Goal: Information Seeking & Learning: Learn about a topic

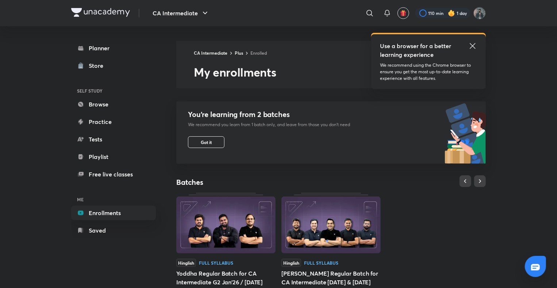
click at [475, 50] on icon at bounding box center [472, 46] width 9 height 9
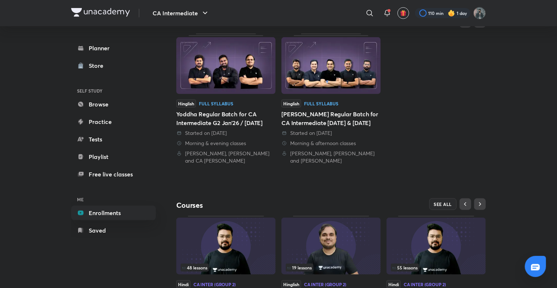
scroll to position [213, 0]
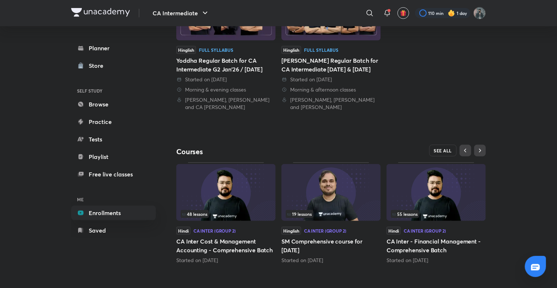
click at [434, 148] on span "SEE ALL" at bounding box center [443, 150] width 18 height 5
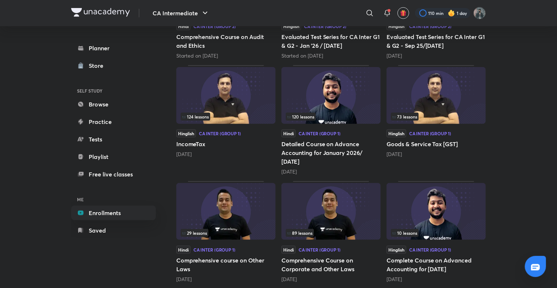
scroll to position [292, 0]
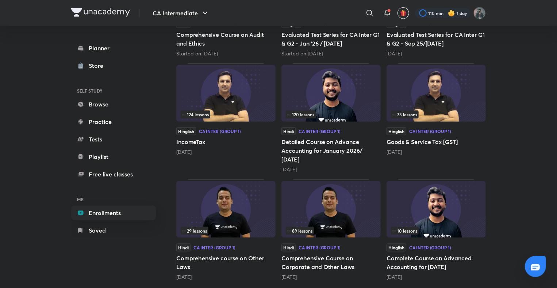
click at [247, 95] on img at bounding box center [225, 93] width 99 height 57
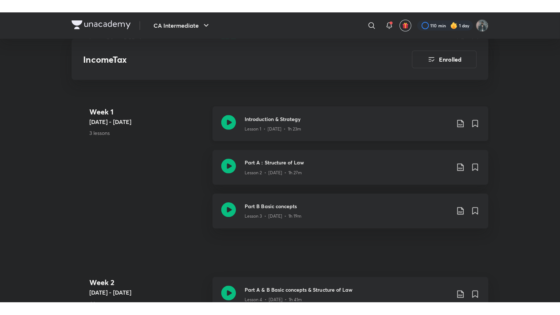
scroll to position [401, 0]
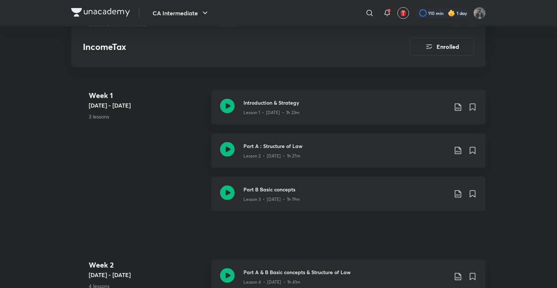
click at [226, 193] on icon at bounding box center [227, 193] width 15 height 15
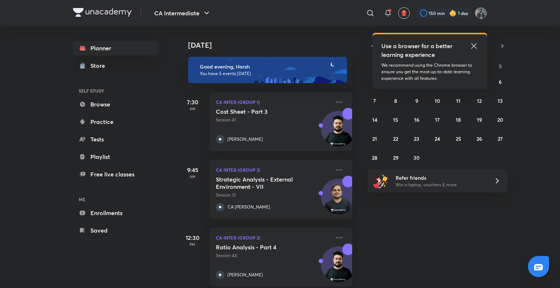
click at [477, 48] on icon at bounding box center [473, 45] width 5 height 5
